Goal: Information Seeking & Learning: Learn about a topic

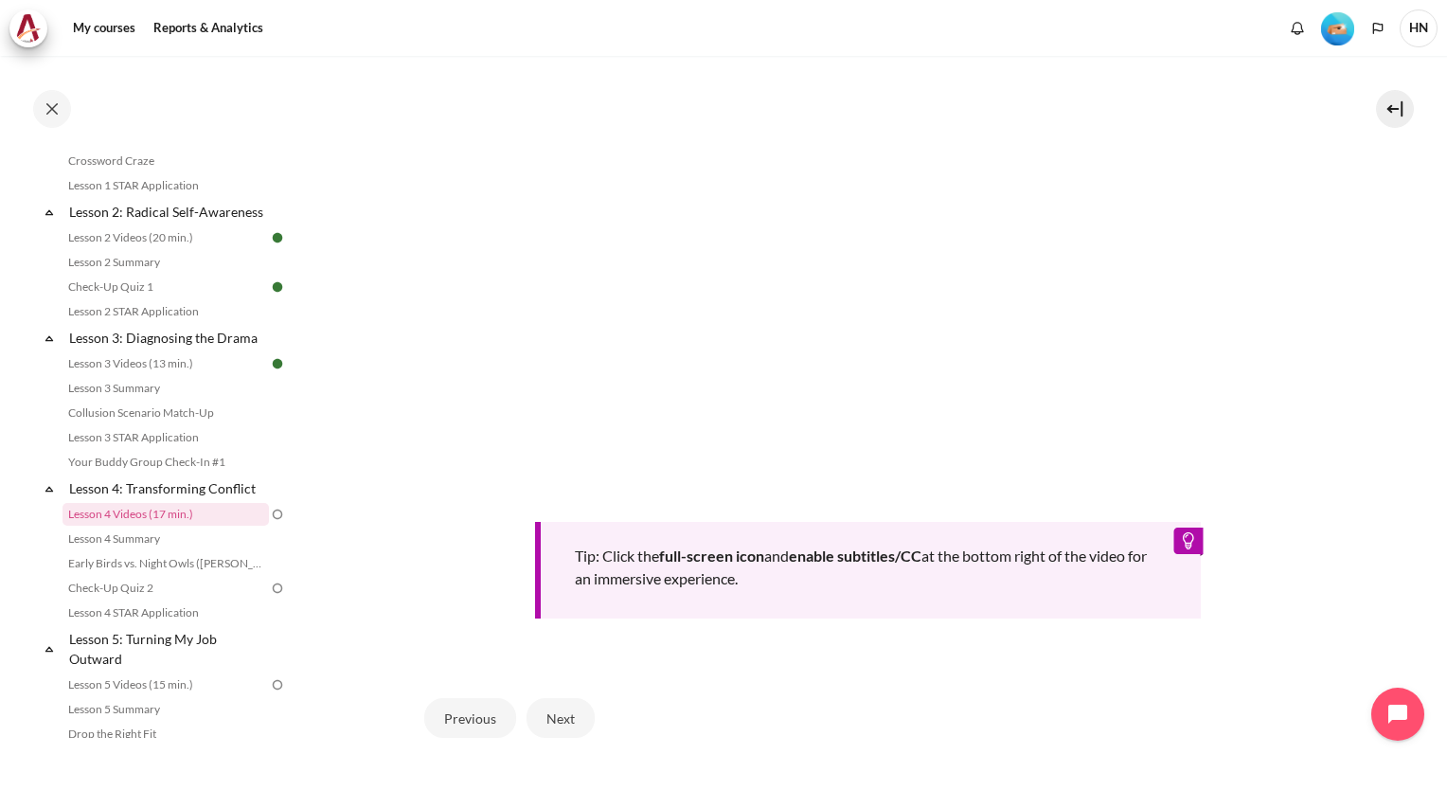
scroll to position [656, 0]
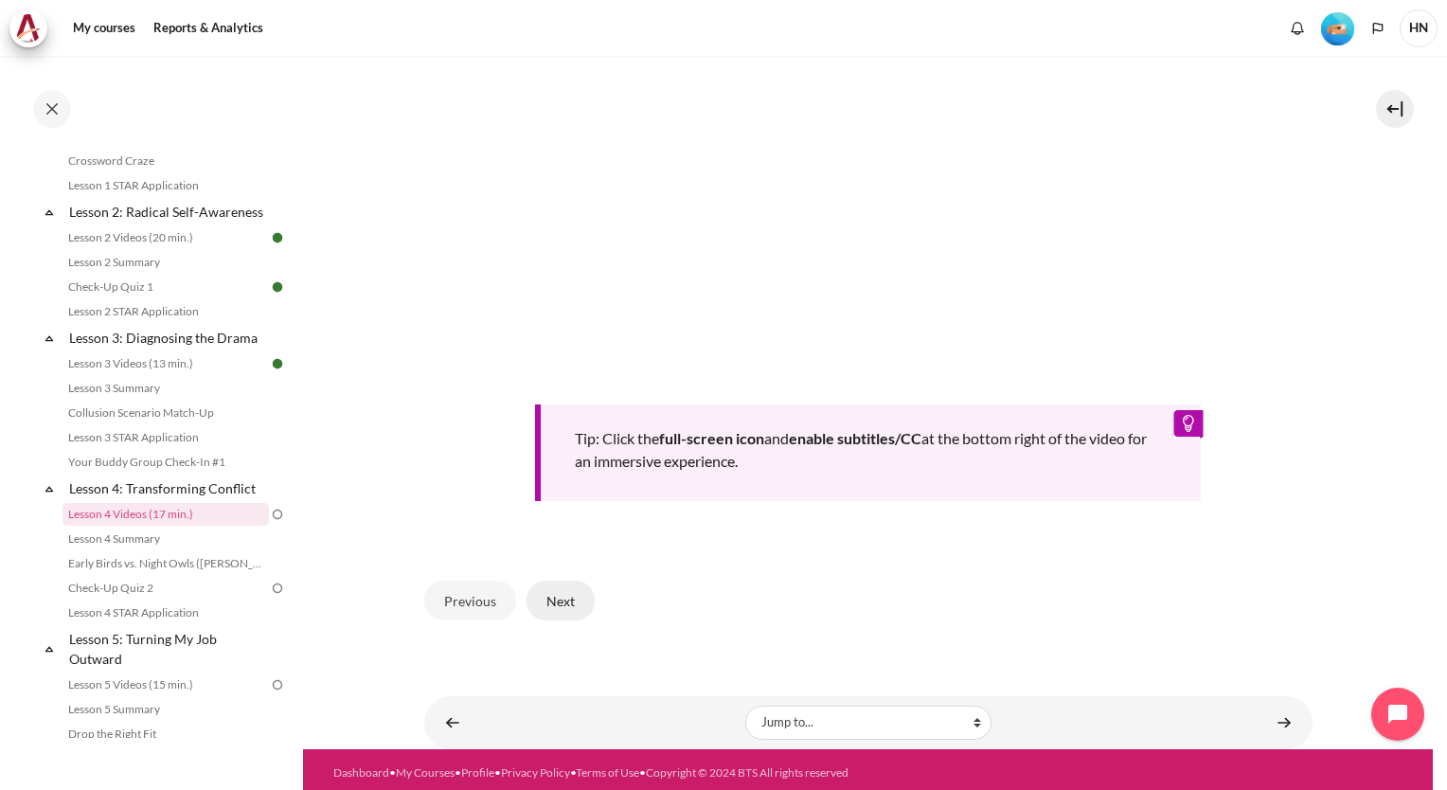
click at [544, 592] on button "Next" at bounding box center [561, 601] width 68 height 40
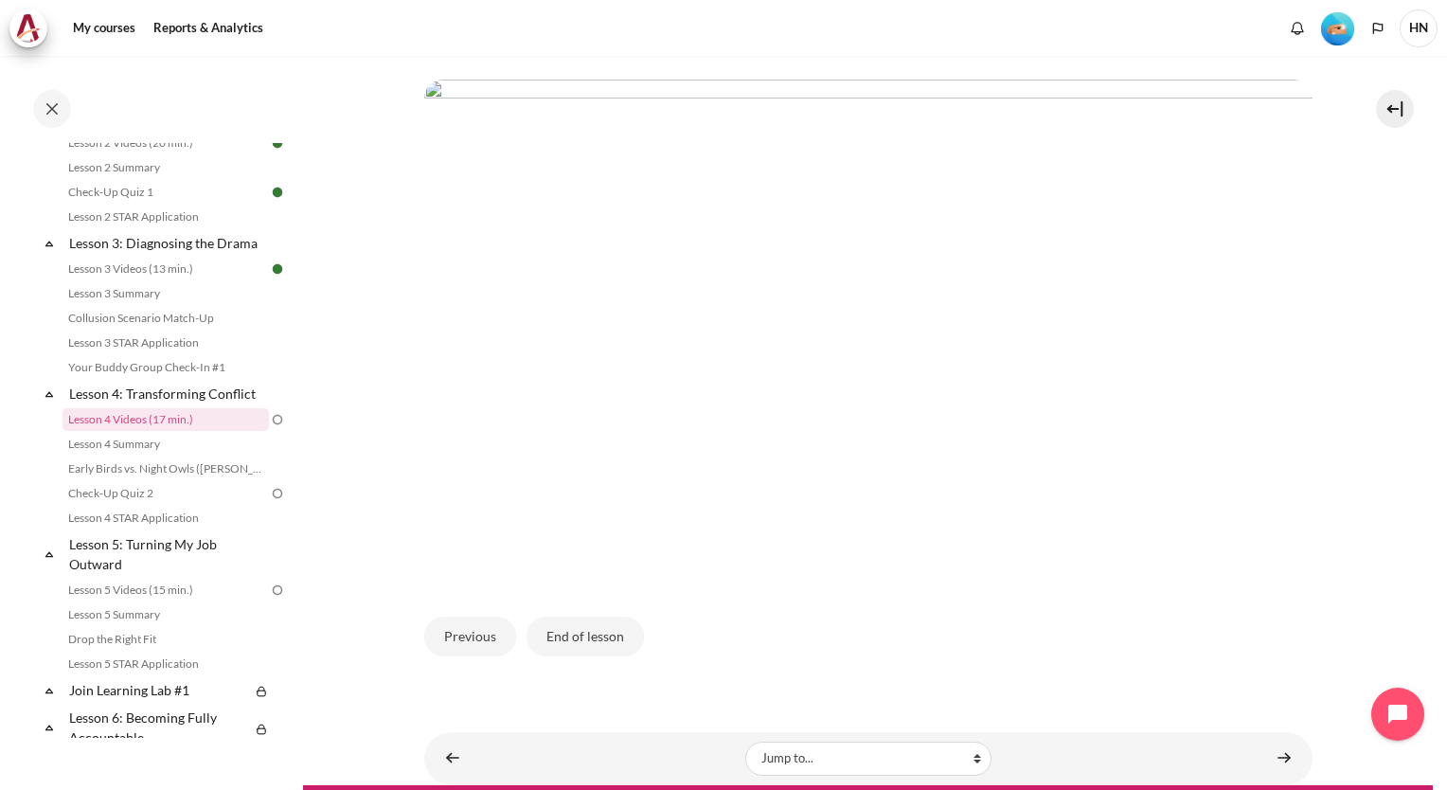
scroll to position [437, 0]
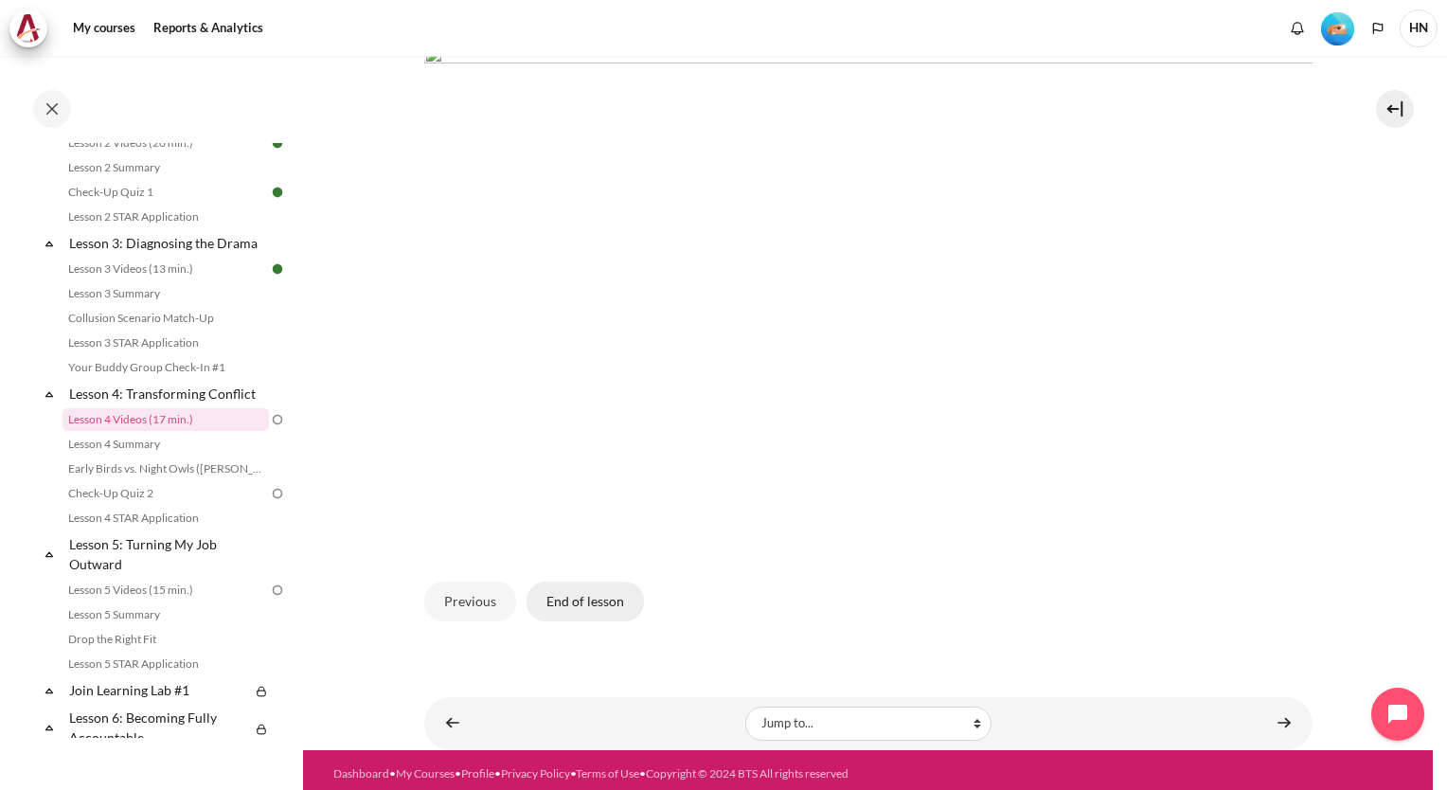
click at [587, 593] on button "End of lesson" at bounding box center [585, 602] width 117 height 40
